Goal: Task Accomplishment & Management: Complete application form

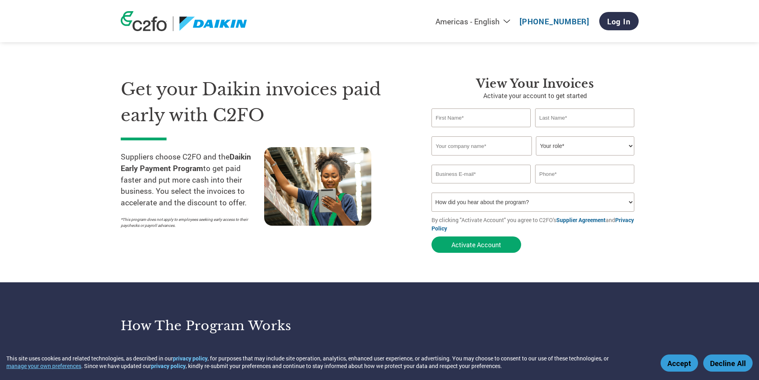
click at [501, 200] on select "How did you hear about the program? Received a letter Email Social Media Online…" at bounding box center [532, 201] width 203 height 19
select select "Received a Letter"
click at [431, 192] on select "How did you hear about the program? Received a letter Email Social Media Online…" at bounding box center [532, 201] width 203 height 19
click at [475, 174] on input "email" at bounding box center [481, 173] width 100 height 19
type input "SAEWS1222@GMAIL.COM"
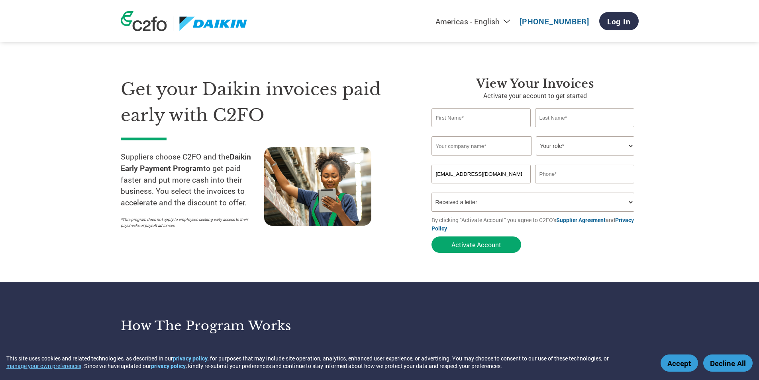
click at [499, 115] on input "text" at bounding box center [481, 117] width 100 height 19
type input "SYED SADDAM"
click at [553, 120] on input "text" at bounding box center [585, 117] width 100 height 19
type input "ALI"
drag, startPoint x: 463, startPoint y: 147, endPoint x: 469, endPoint y: 146, distance: 6.0
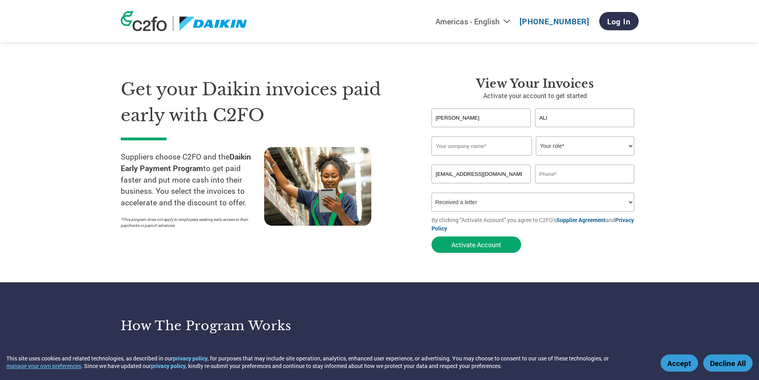
click at [463, 146] on input "text" at bounding box center [481, 145] width 100 height 19
type input "SOUTHERN AIRCONDITIONING"
click at [578, 145] on select "Your role* CFO Controller Credit Manager Finance Director Treasurer CEO Preside…" at bounding box center [585, 145] width 98 height 19
select select "OWNER_FOUNDER"
click at [536, 136] on select "Your role* CFO Controller Credit Manager Finance Director Treasurer CEO Preside…" at bounding box center [585, 145] width 98 height 19
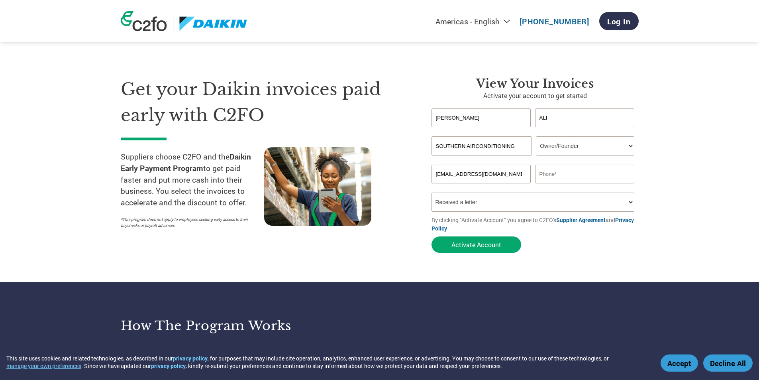
click at [565, 175] on input "text" at bounding box center [585, 173] width 100 height 19
type input "9014298357"
click at [528, 201] on select "How did you hear about the program? Received a letter Email Social Media Online…" at bounding box center [532, 201] width 203 height 19
select select "Email"
click at [431, 192] on select "How did you hear about the program? Received a letter Email Social Media Online…" at bounding box center [532, 201] width 203 height 19
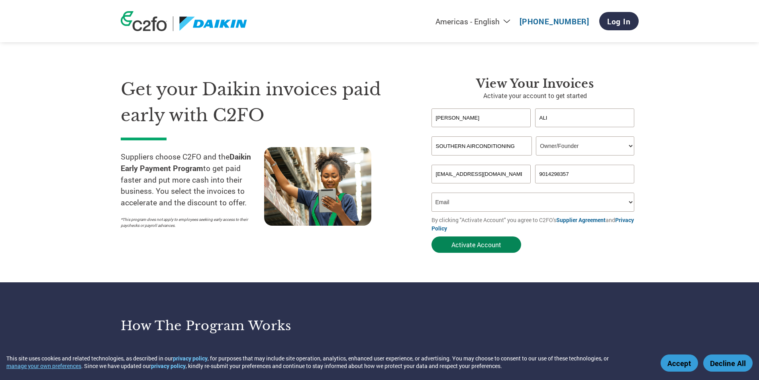
click at [473, 243] on button "Activate Account" at bounding box center [476, 244] width 90 height 16
type input "S"
type input "saews1222@gmail.com"
click at [492, 248] on button "Activate Account" at bounding box center [476, 244] width 90 height 16
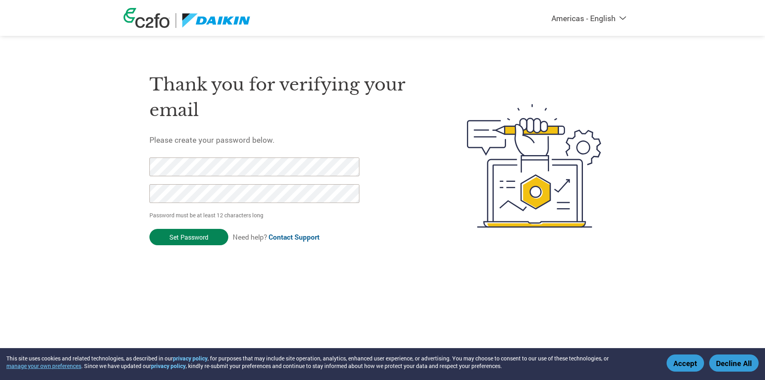
click at [185, 235] on input "Set Password" at bounding box center [188, 237] width 79 height 16
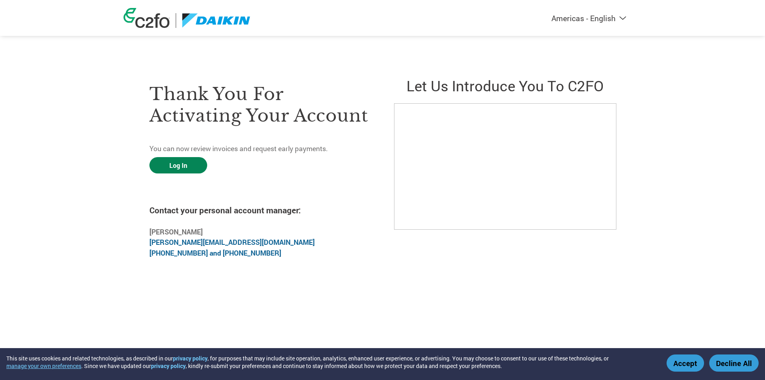
click at [186, 166] on link "Log In" at bounding box center [178, 165] width 58 height 16
